Goal: Task Accomplishment & Management: Manage account settings

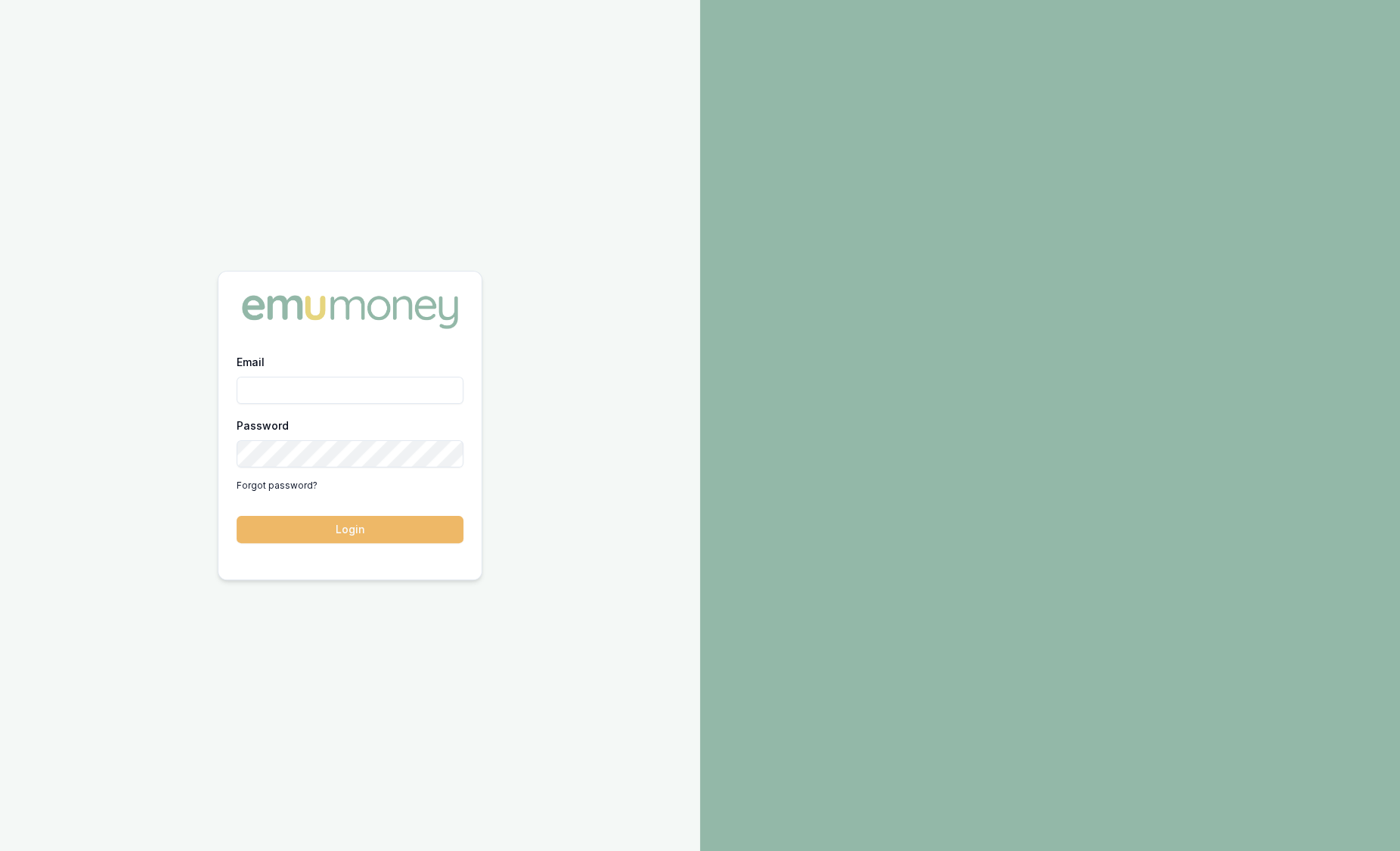
type input "sam.crouch@emumoney.com.au"
click at [408, 538] on button "Login" at bounding box center [350, 529] width 227 height 27
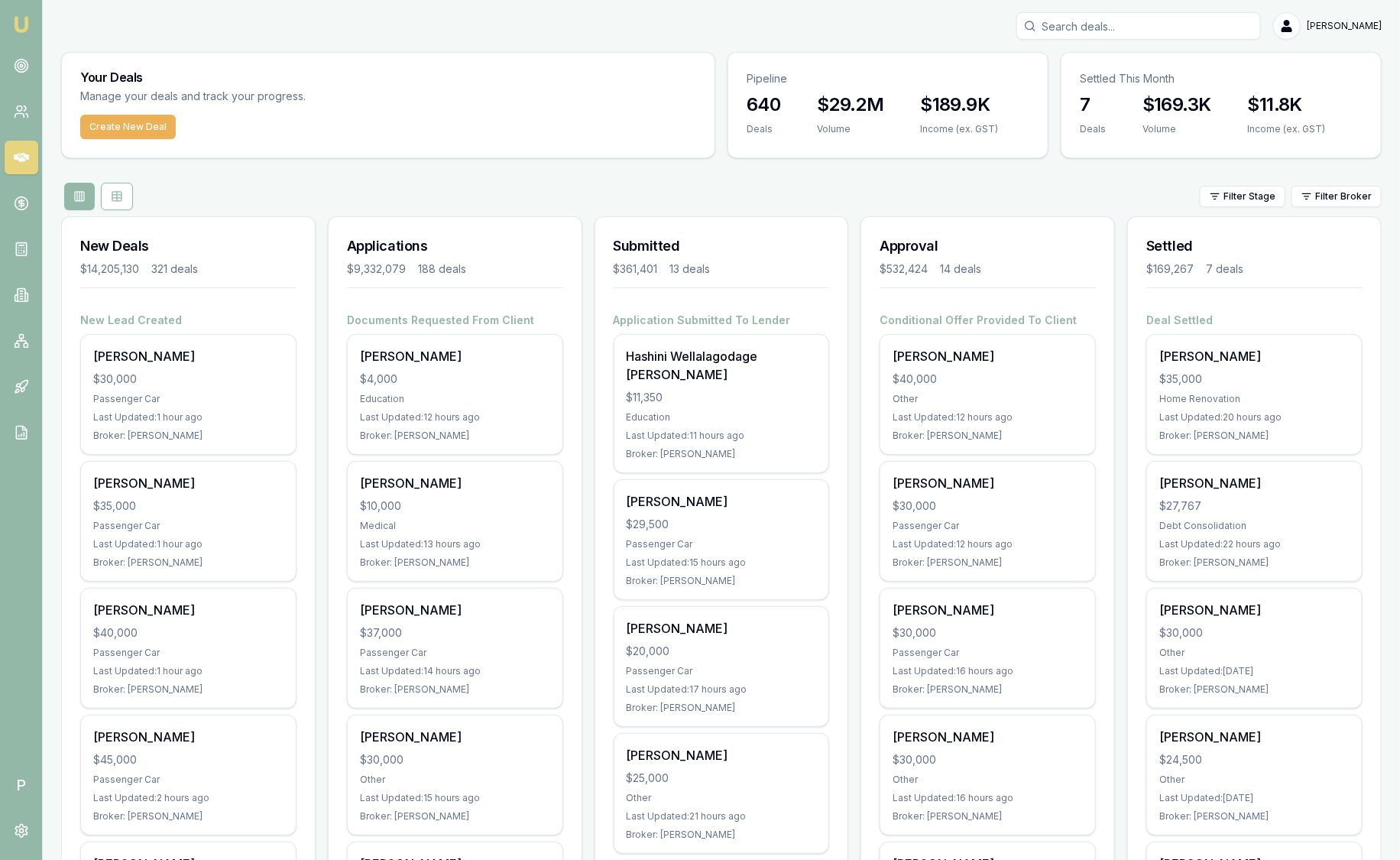
click at [1089, 184] on div "Filter Stage Filter Broker" at bounding box center [722, 196] width 1321 height 27
click at [19, 201] on icon at bounding box center [21, 203] width 5 height 5
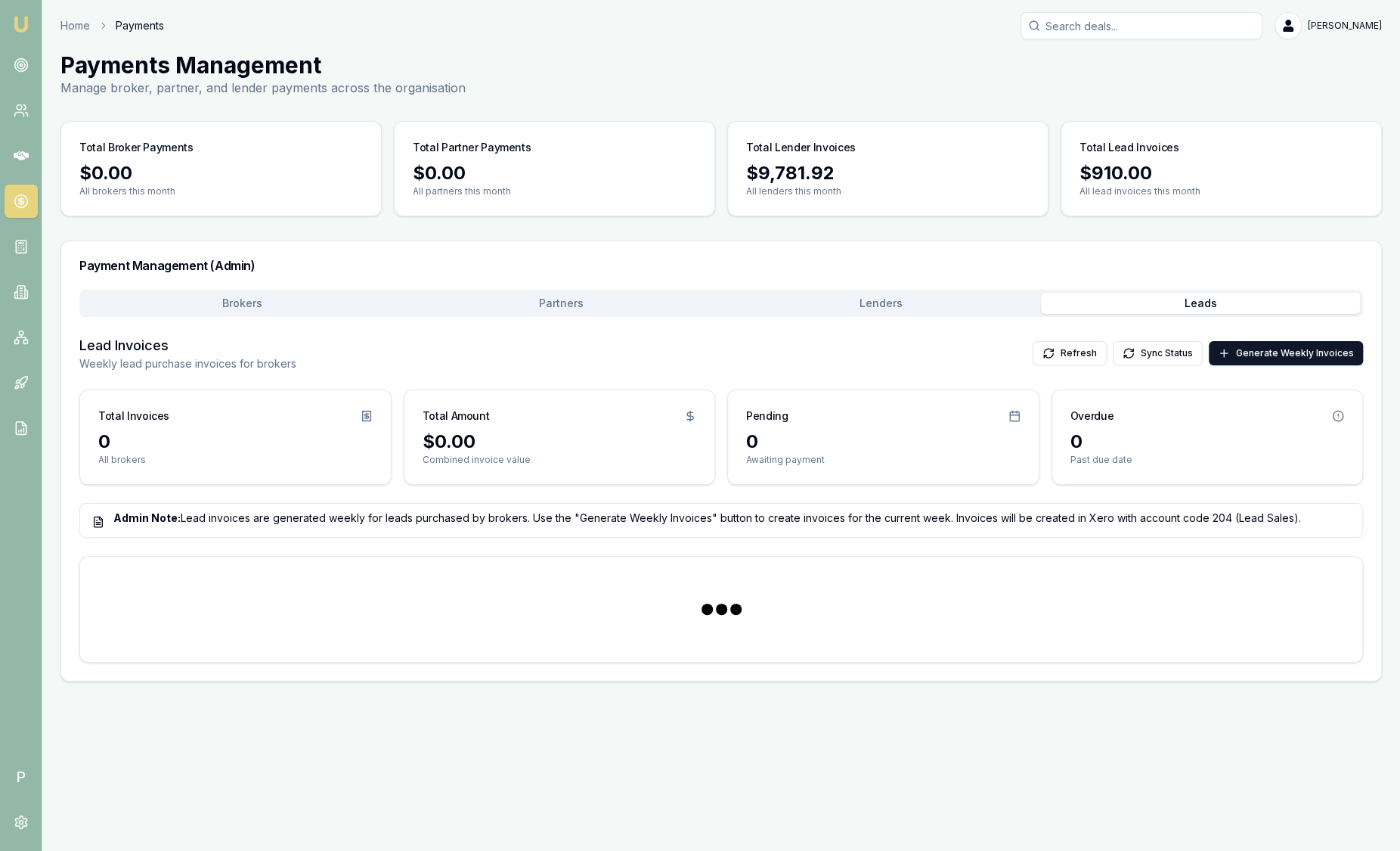
click at [1111, 310] on button "Leads" at bounding box center [1200, 303] width 320 height 21
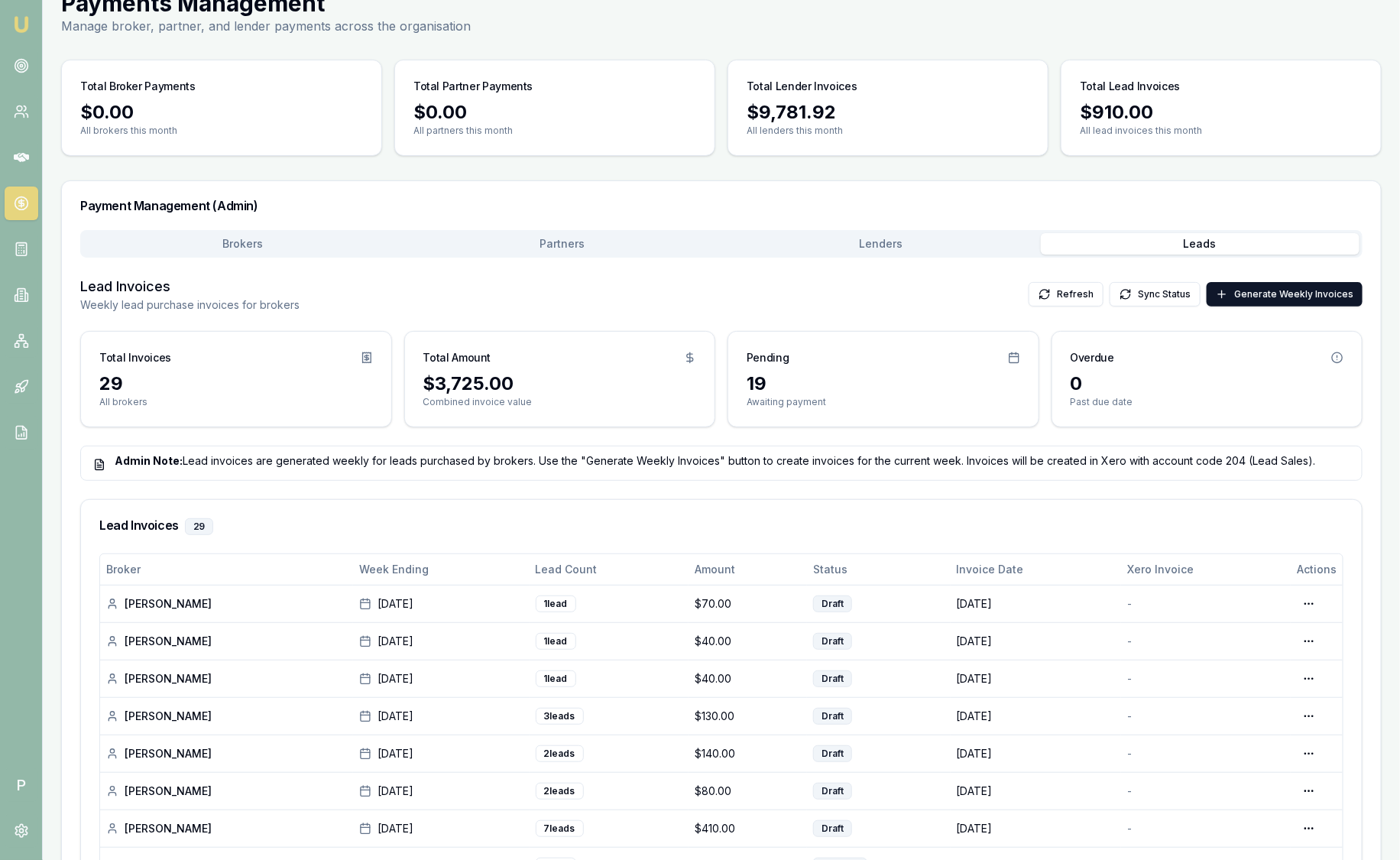
scroll to position [65, 0]
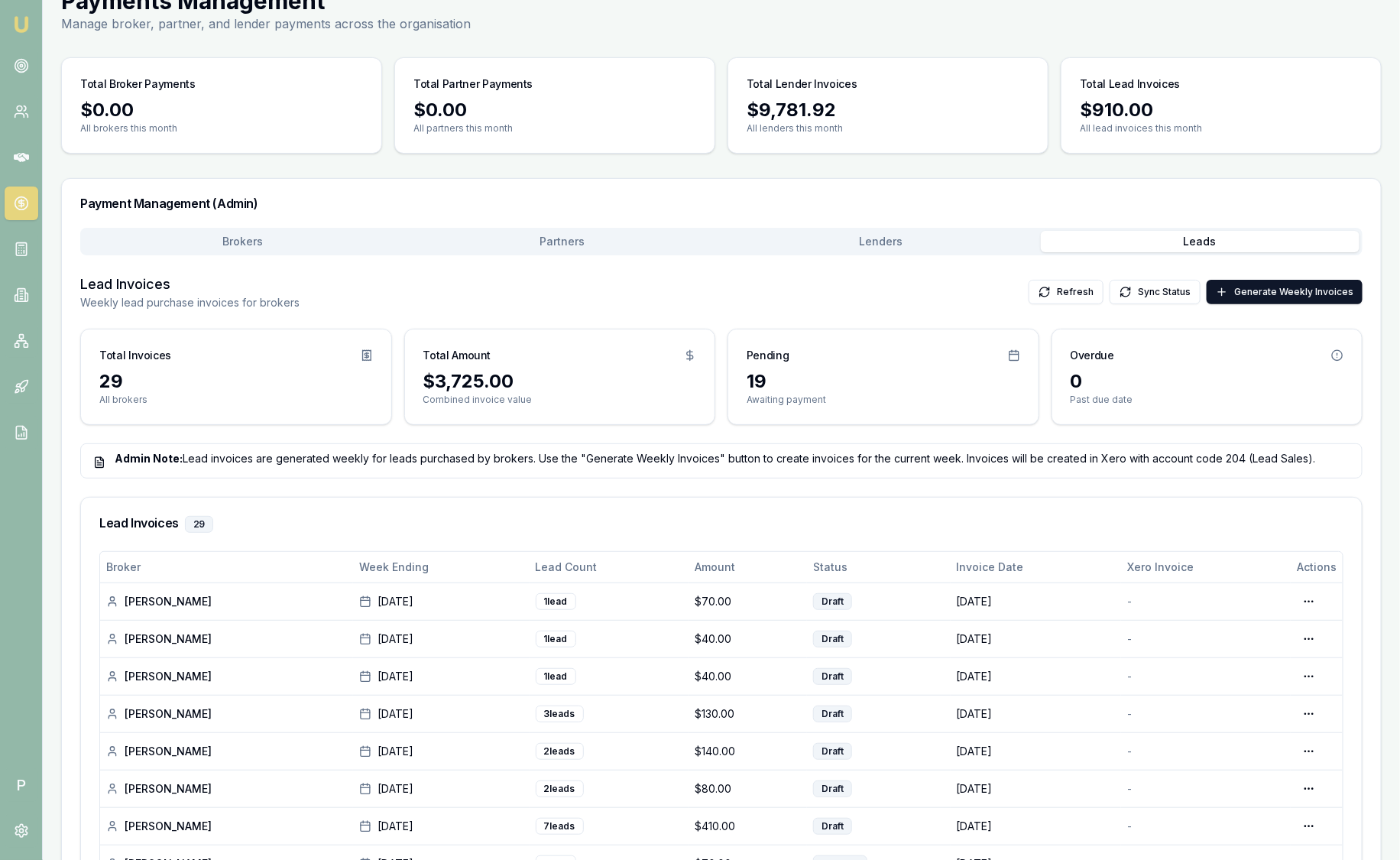
click at [20, 28] on img at bounding box center [22, 25] width 19 height 19
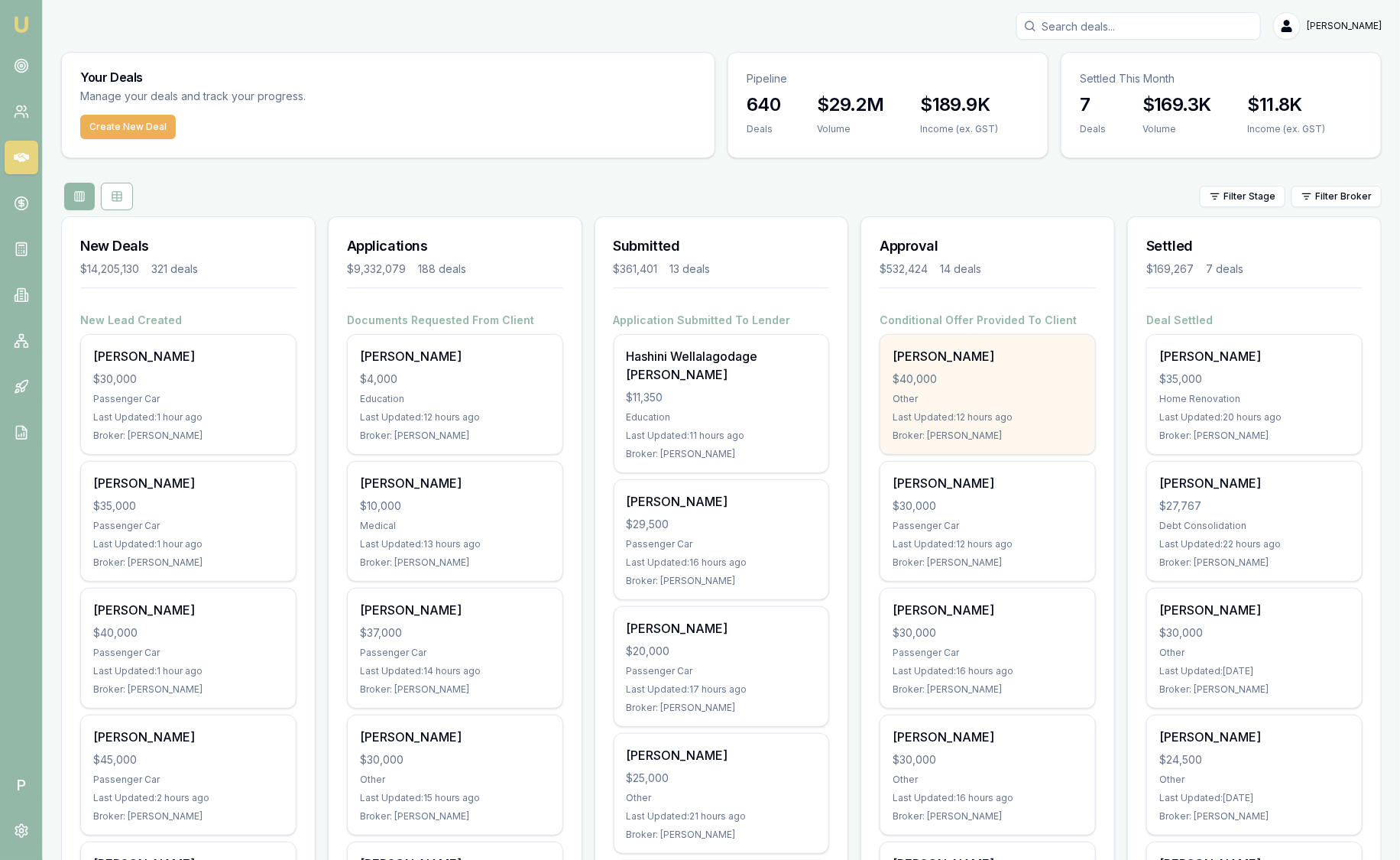
click at [1013, 373] on div "$40,000" at bounding box center [987, 379] width 190 height 16
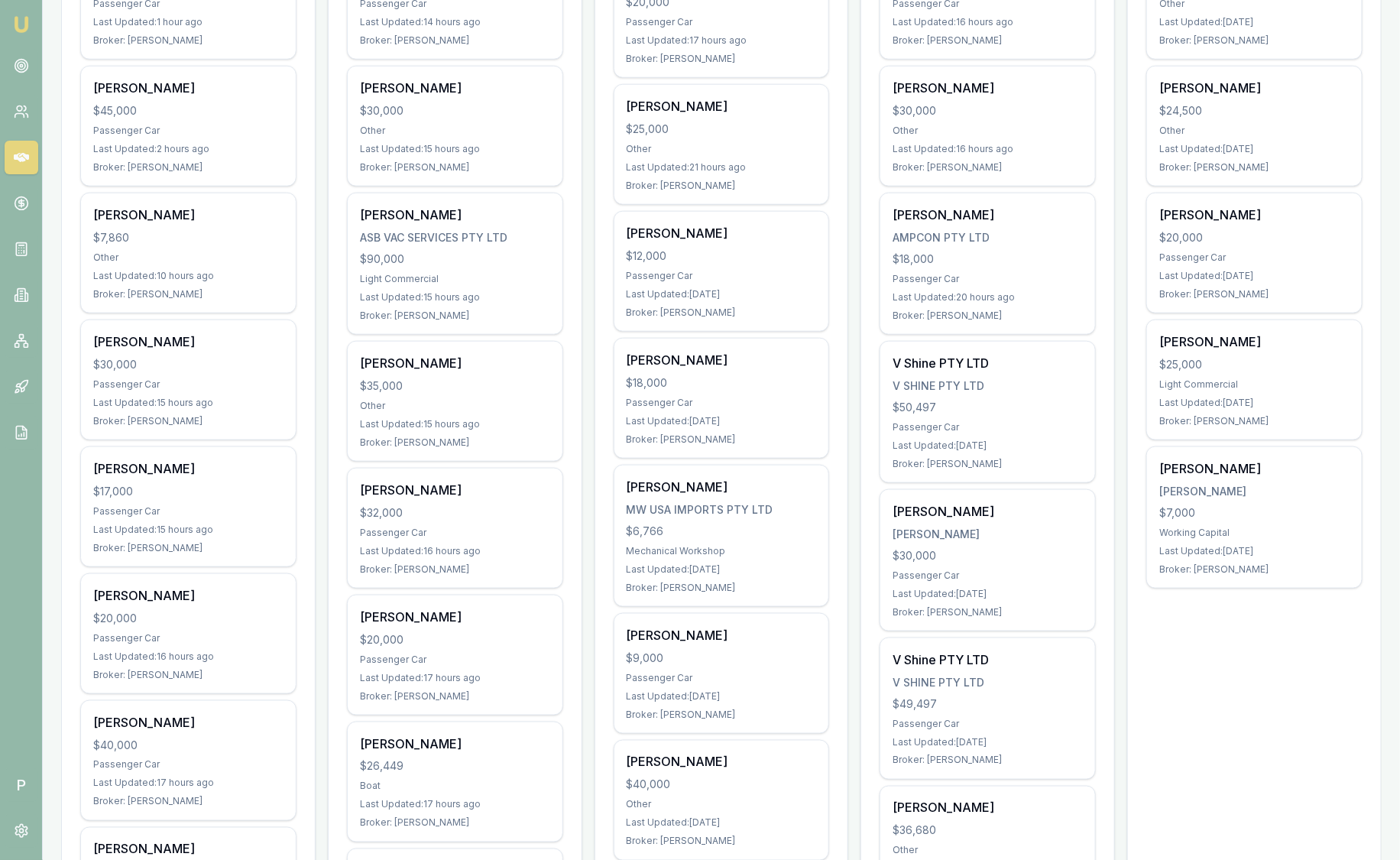
scroll to position [653, 0]
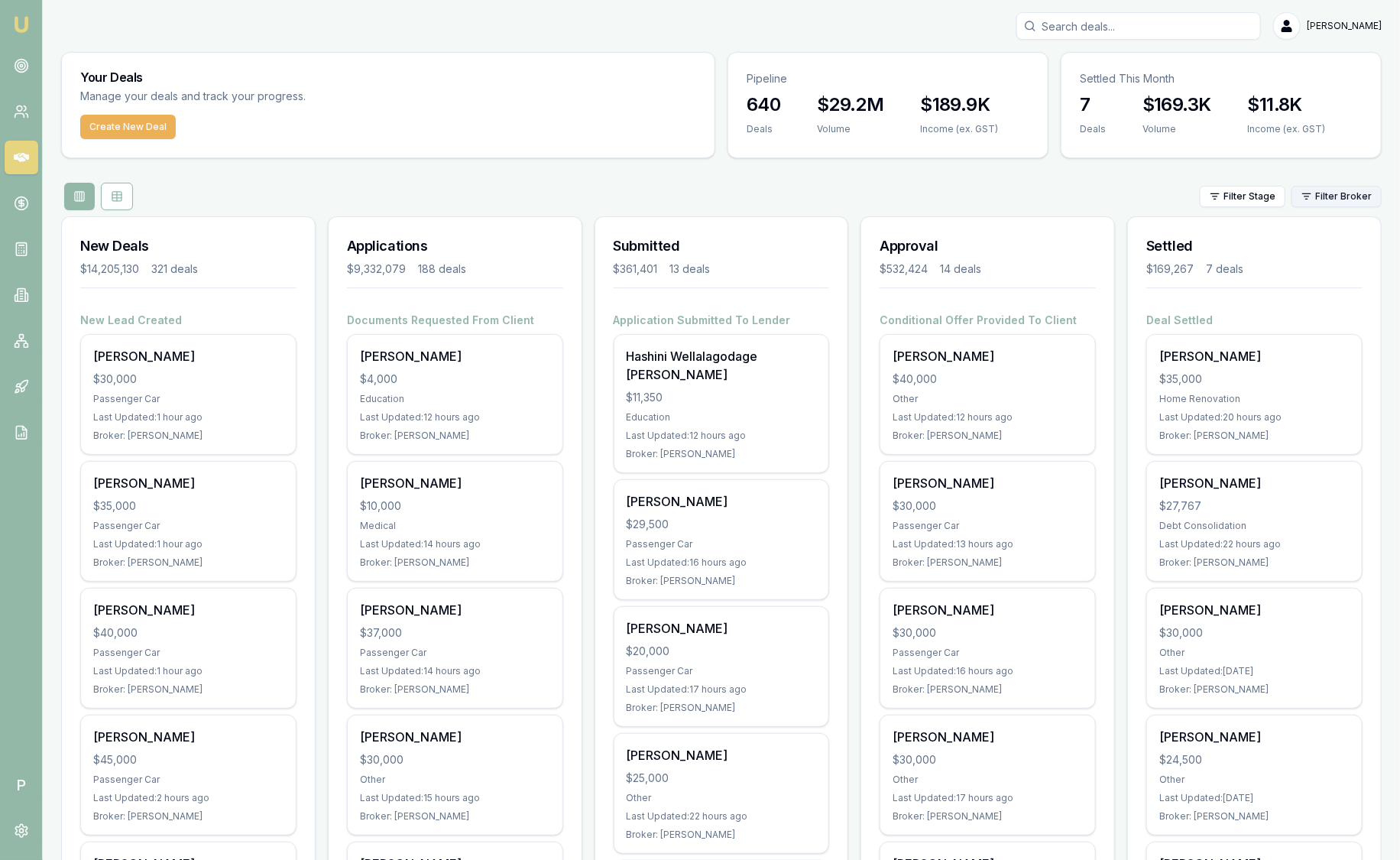
click at [1362, 202] on html "Emu Broker P Sam Crouch Toggle Menu Your Deals Manage your deals and track your…" at bounding box center [700, 430] width 1400 height 860
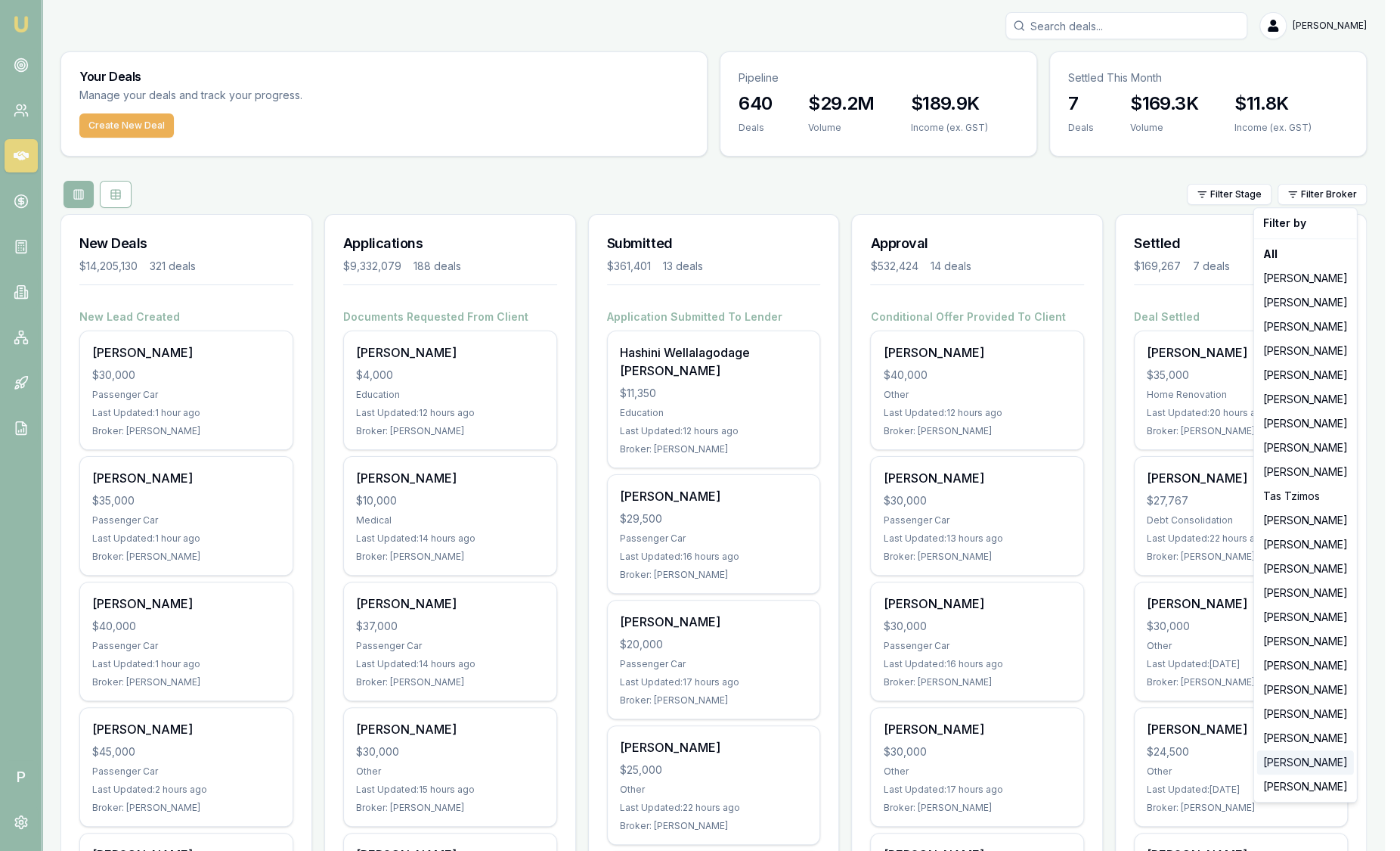
click at [1328, 762] on div "Jack Armstrong" at bounding box center [1306, 762] width 97 height 24
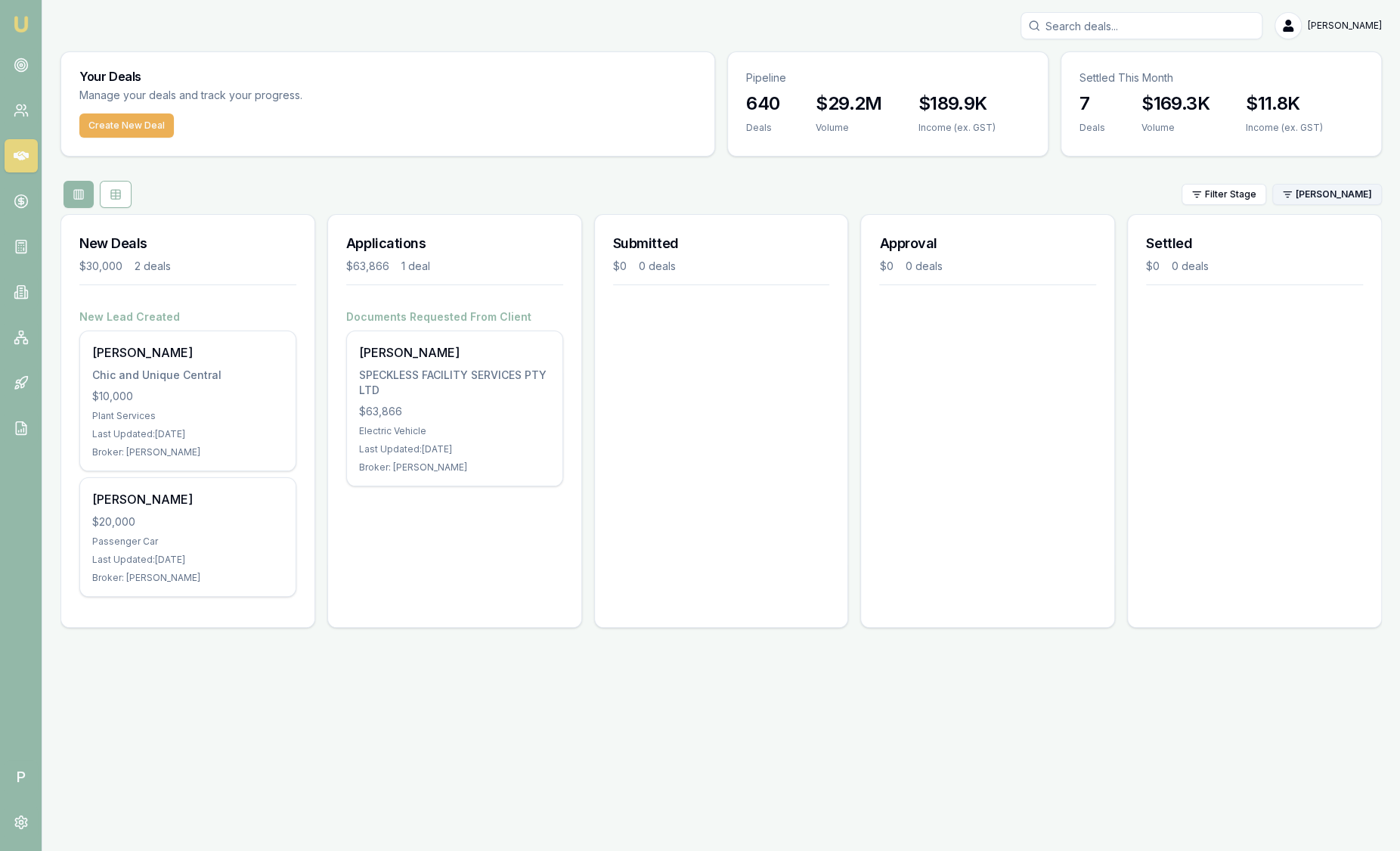
click at [1336, 191] on html "Emu Broker P Sam Crouch Toggle Menu Your Deals Manage your deals and track your…" at bounding box center [700, 426] width 1400 height 851
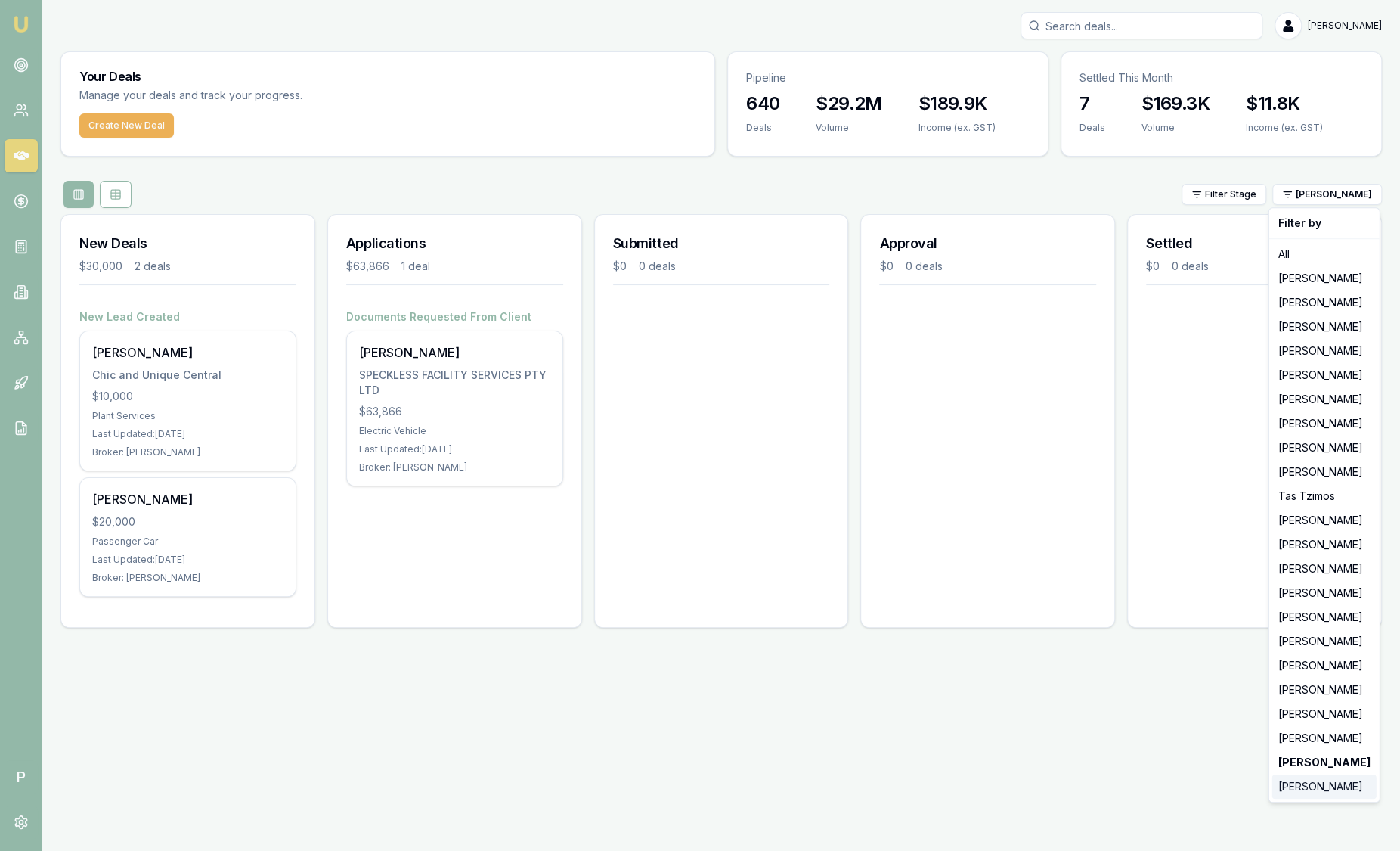
click at [1323, 785] on div "Laura La Micela" at bounding box center [1324, 786] width 104 height 24
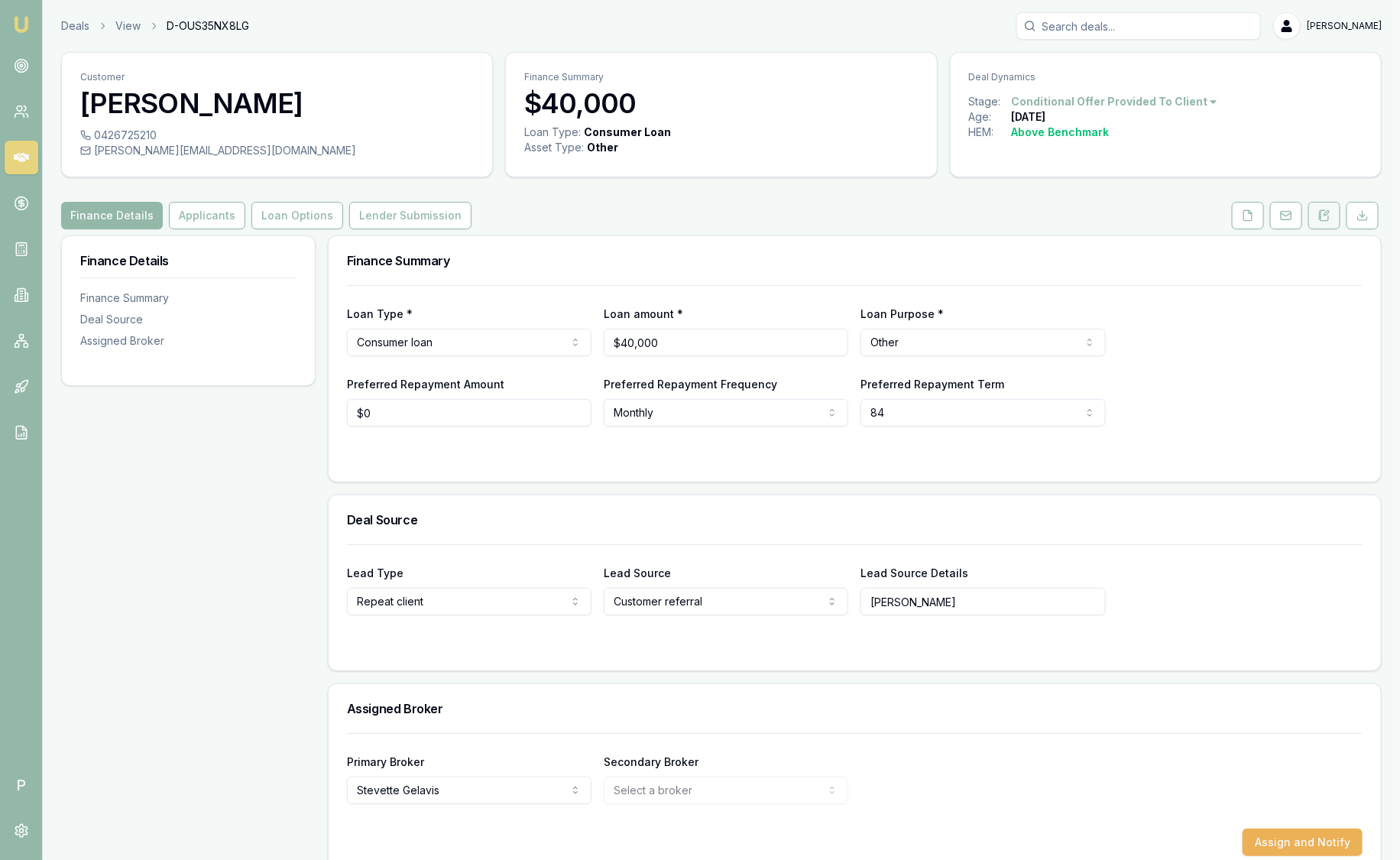
click at [1328, 220] on icon at bounding box center [1324, 216] width 12 height 12
